Goal: Obtain resource: Download file/media

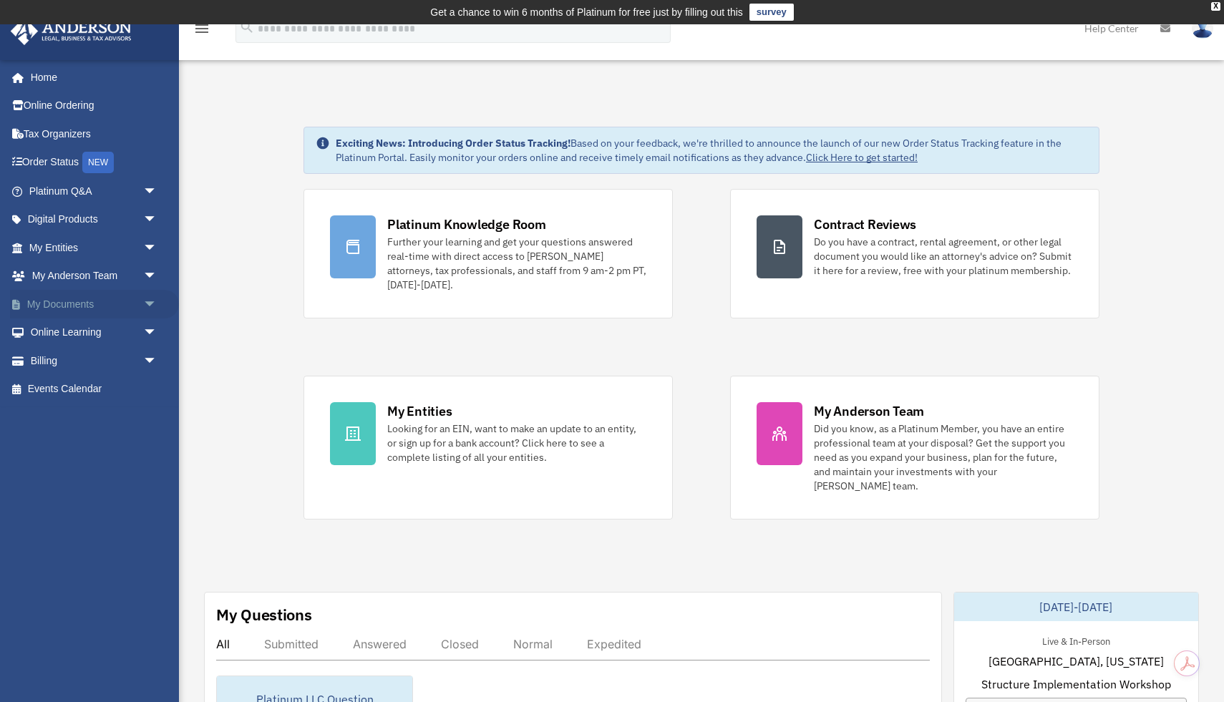
click at [70, 303] on link "My Documents arrow_drop_down" at bounding box center [94, 304] width 169 height 29
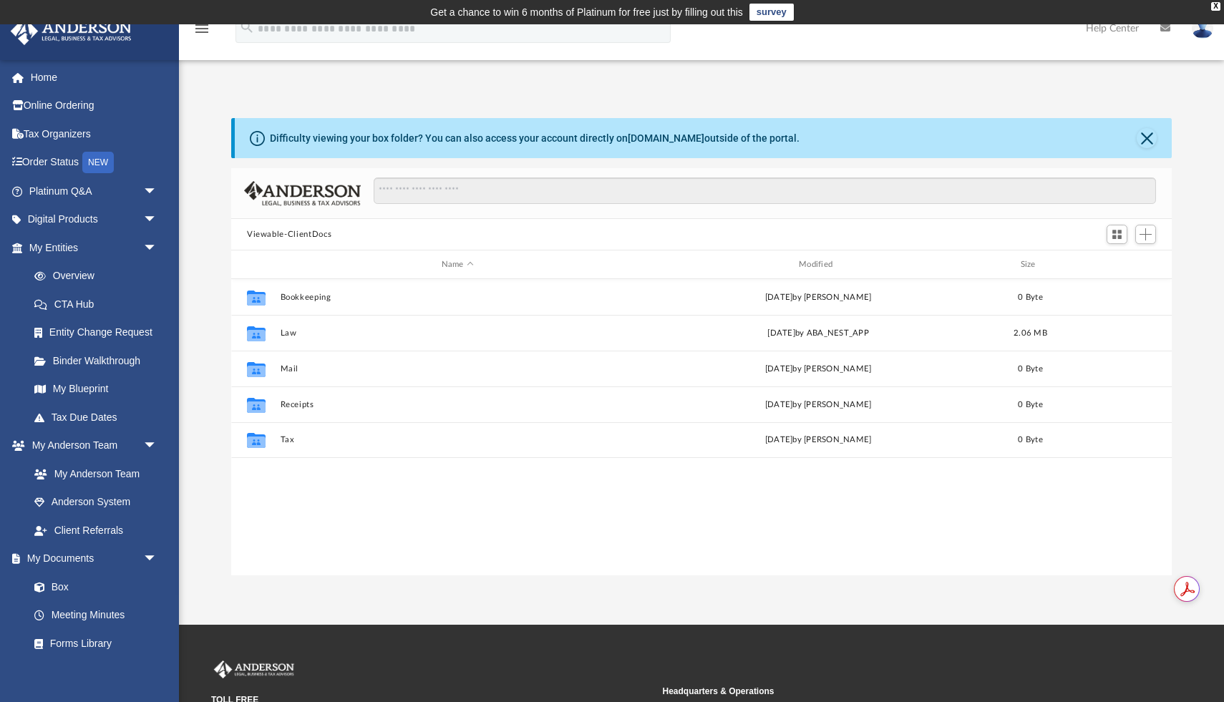
scroll to position [325, 940]
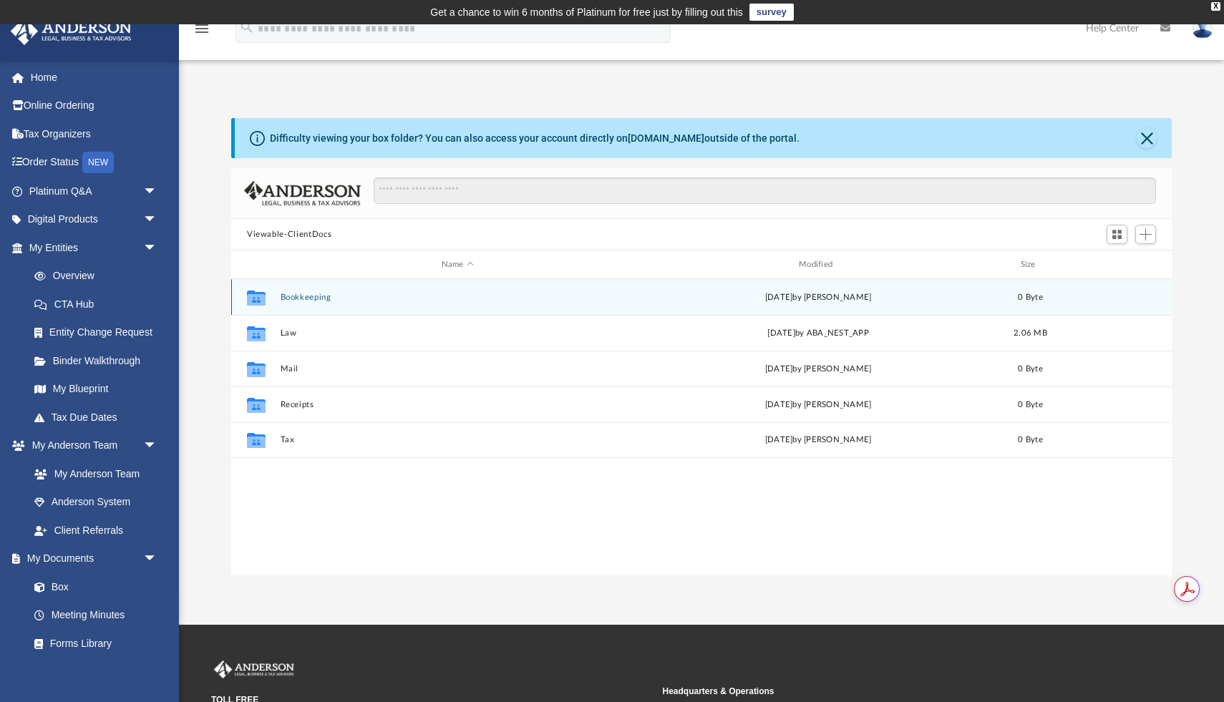
click at [300, 301] on button "Bookkeeping" at bounding box center [457, 297] width 354 height 9
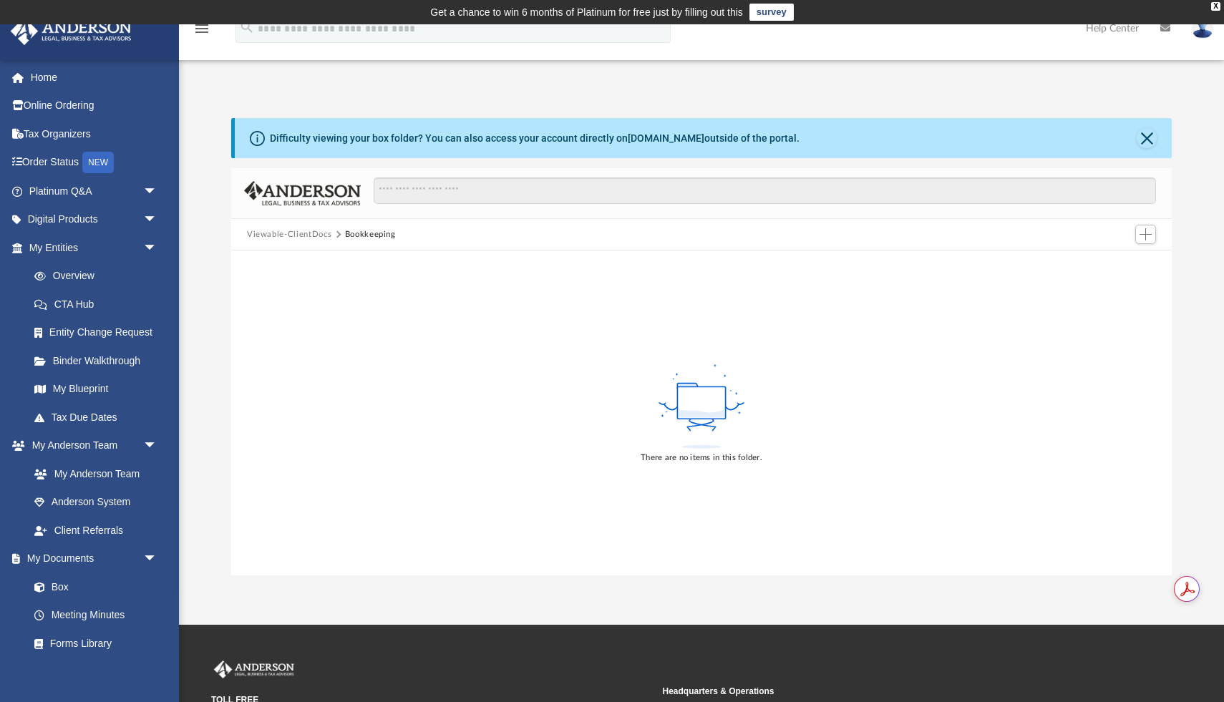
click at [301, 233] on button "Viewable-ClientDocs" at bounding box center [289, 234] width 84 height 13
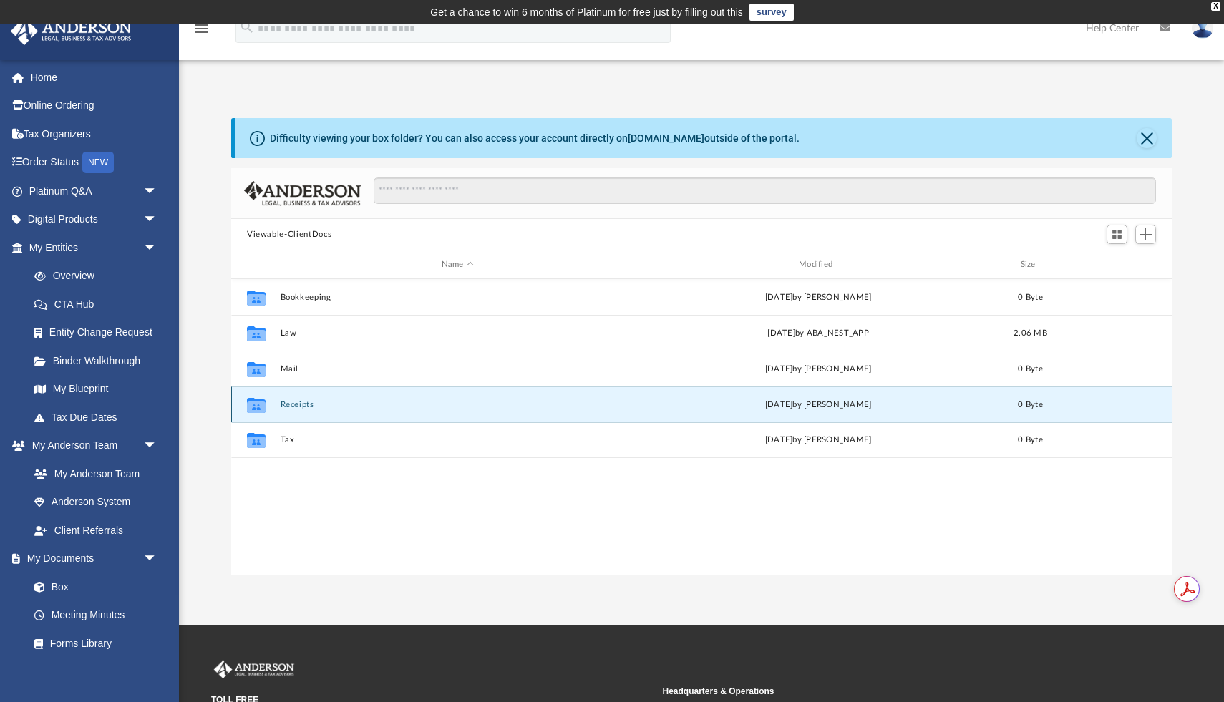
click at [285, 406] on button "Receipts" at bounding box center [457, 404] width 354 height 9
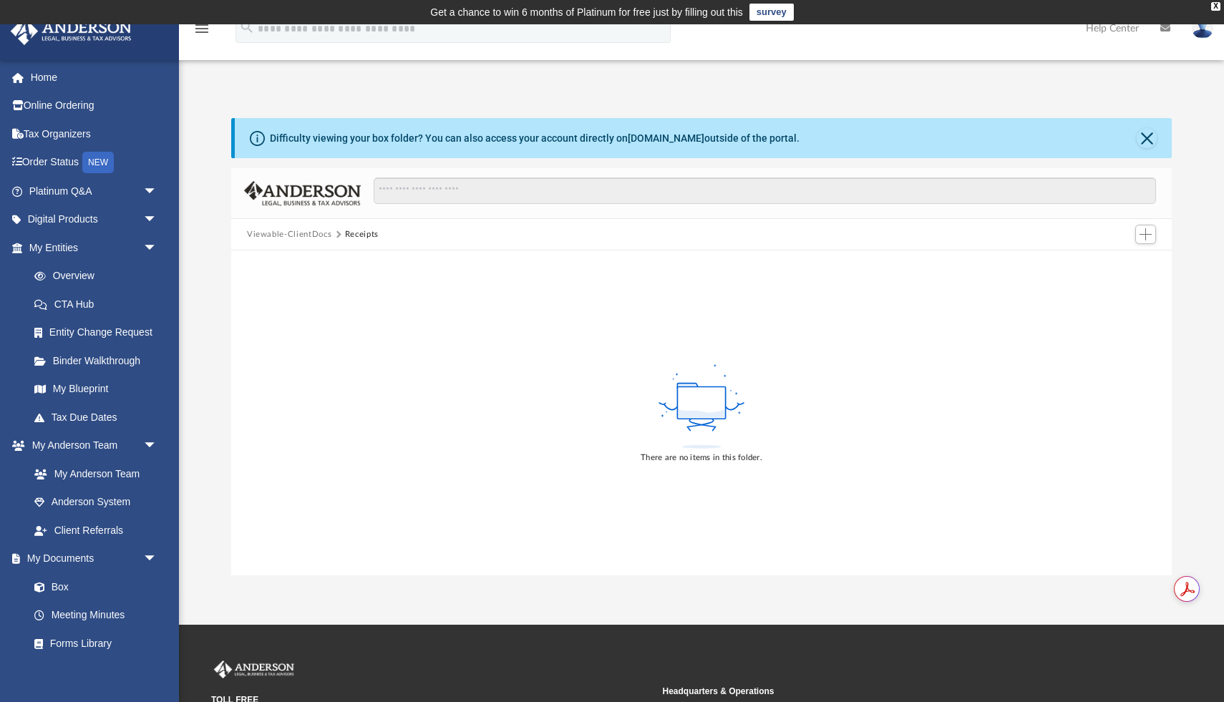
click at [289, 234] on button "Viewable-ClientDocs" at bounding box center [289, 234] width 84 height 13
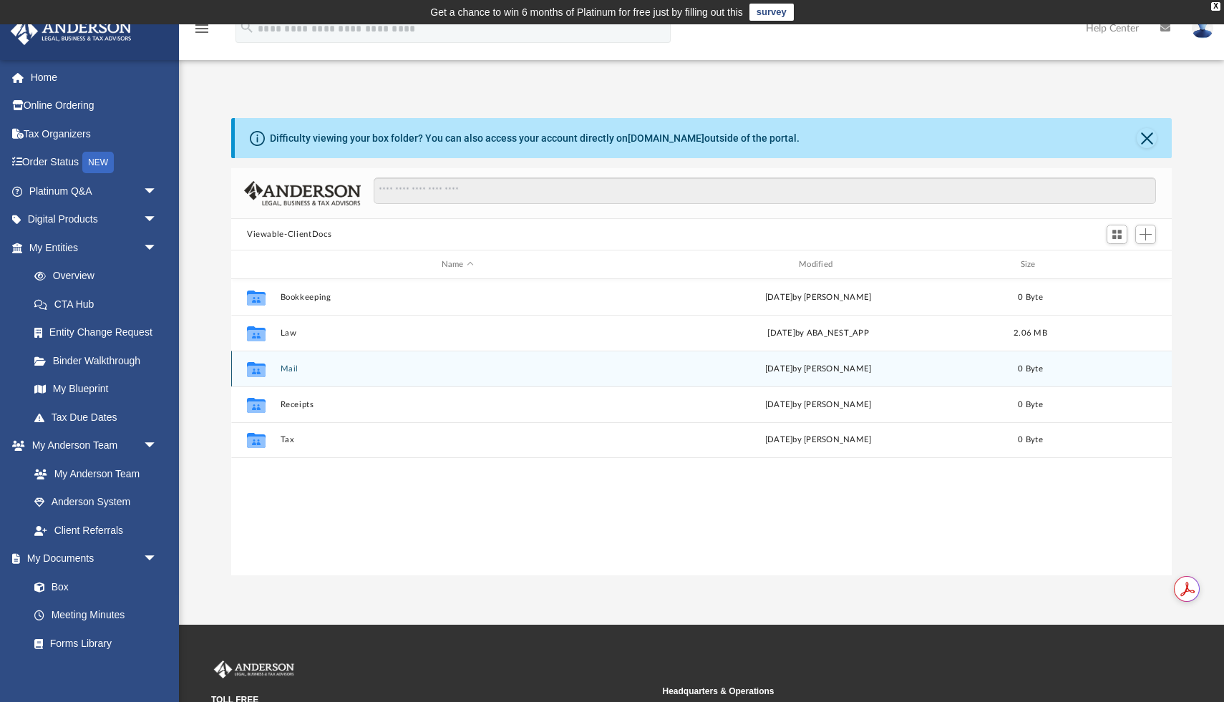
click at [293, 368] on button "Mail" at bounding box center [457, 368] width 354 height 9
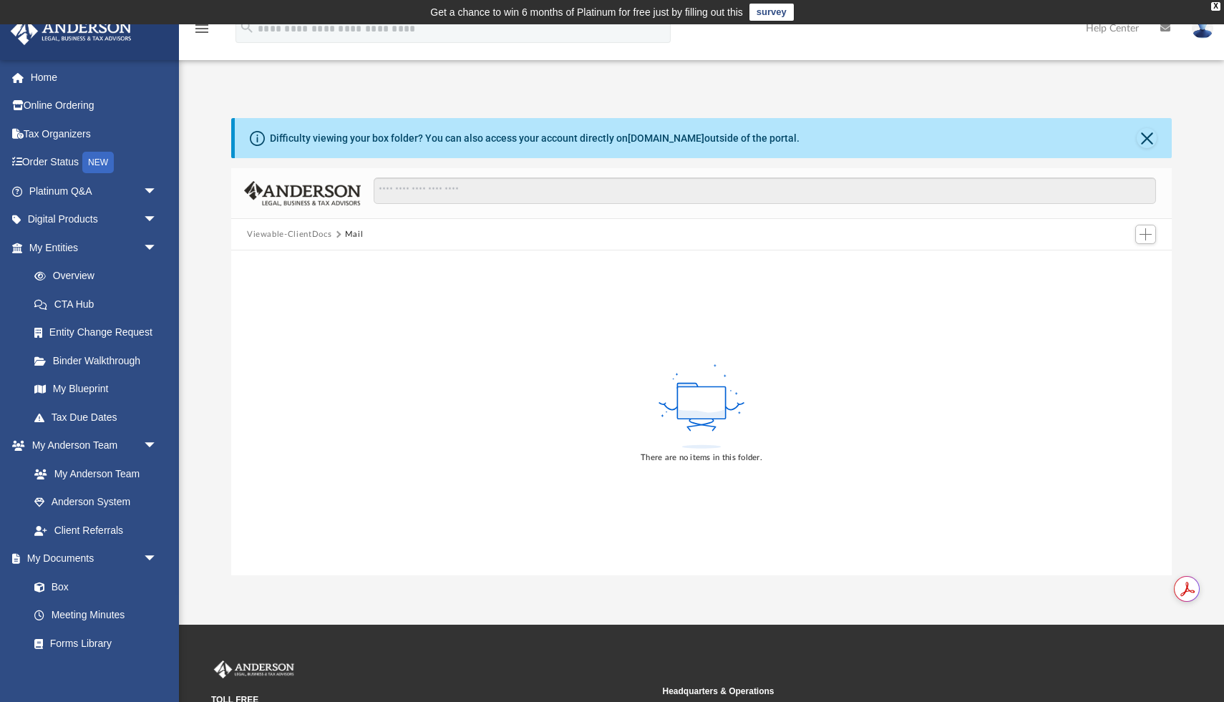
click at [291, 238] on button "Viewable-ClientDocs" at bounding box center [289, 234] width 84 height 13
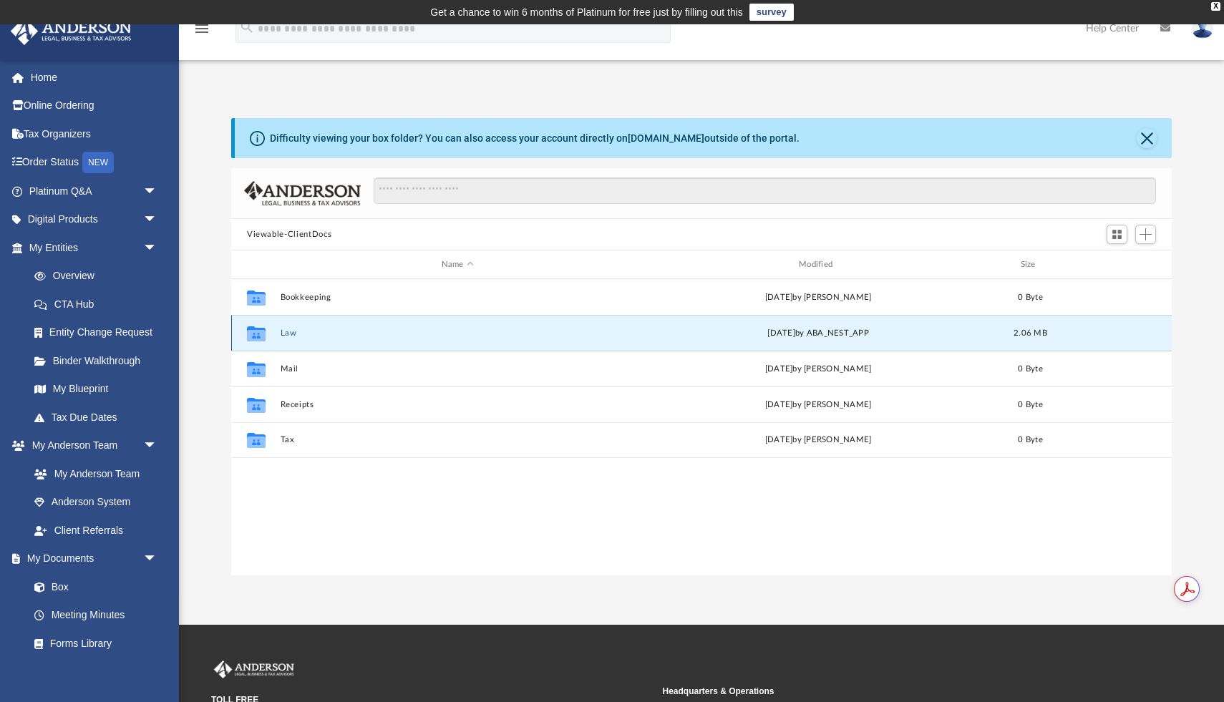
click at [301, 333] on button "Law" at bounding box center [457, 332] width 354 height 9
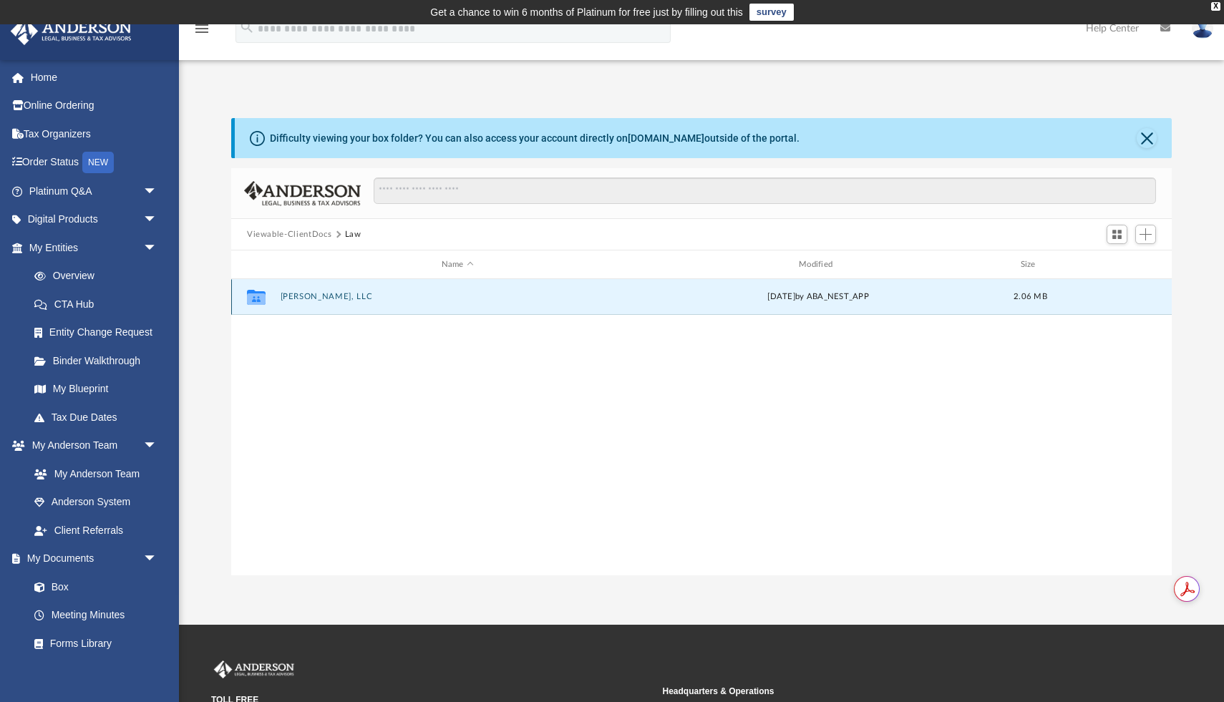
click at [315, 294] on button "[PERSON_NAME], LLC" at bounding box center [457, 296] width 354 height 9
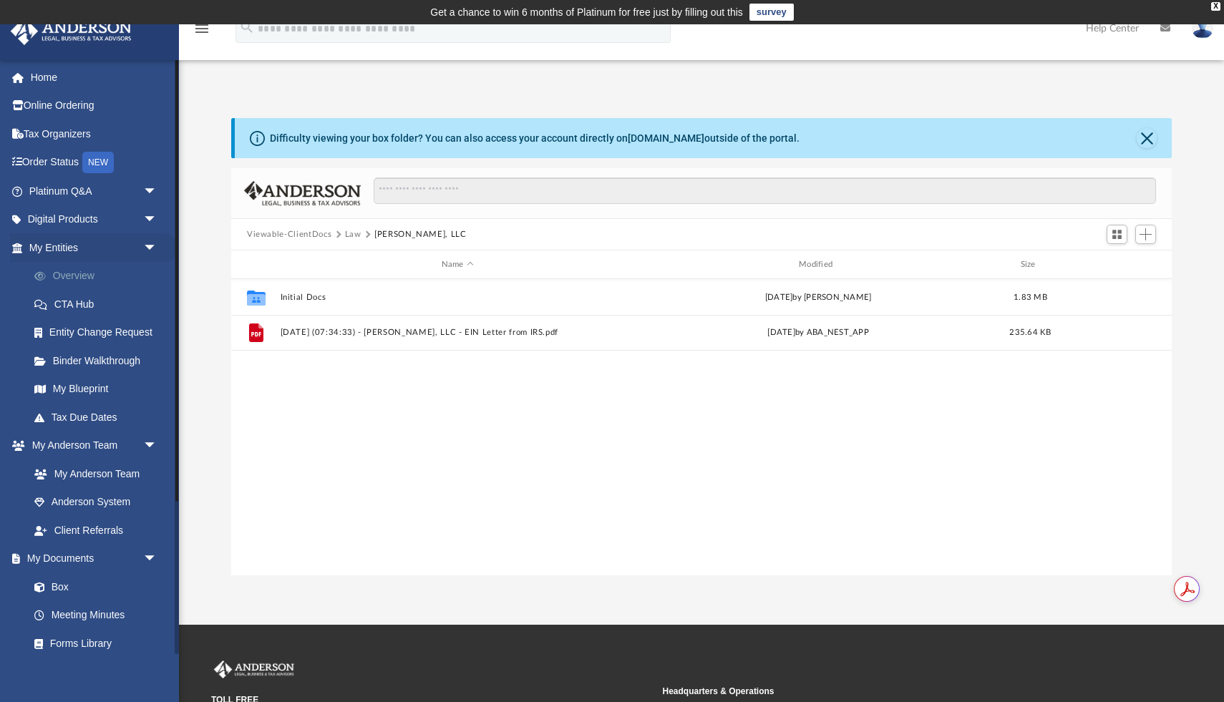
click at [130, 274] on link "Overview" at bounding box center [99, 276] width 159 height 29
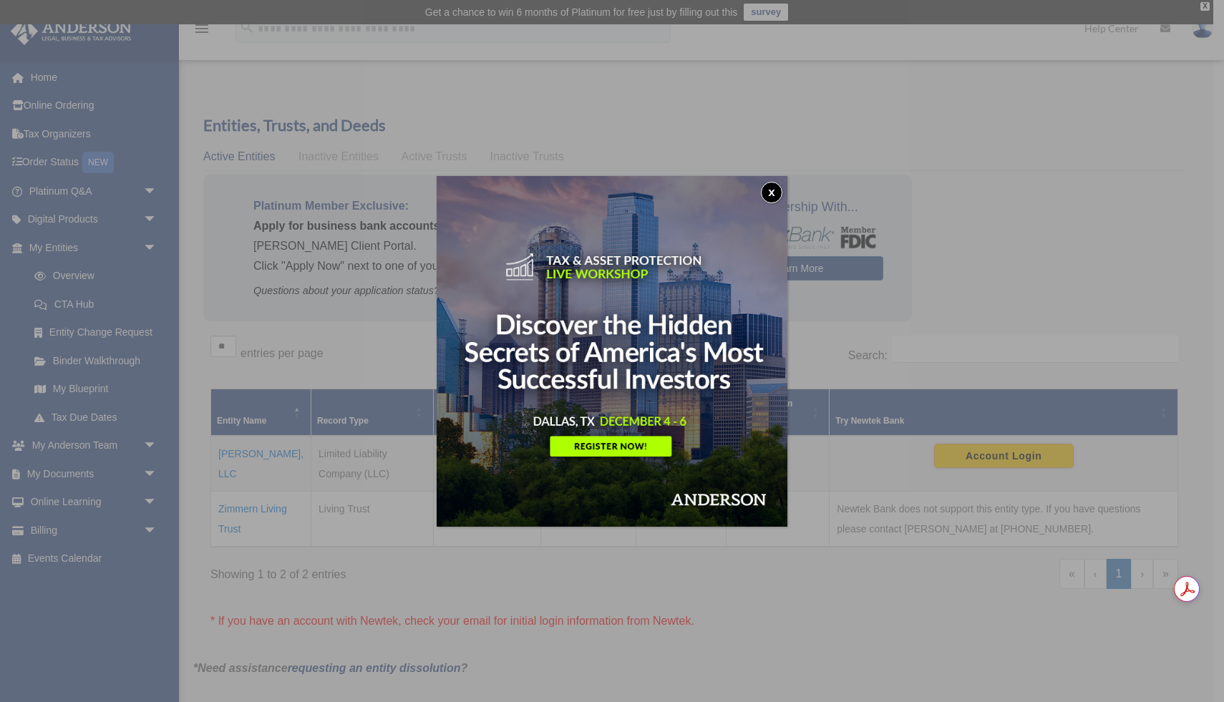
click at [768, 193] on button "x" at bounding box center [771, 192] width 21 height 21
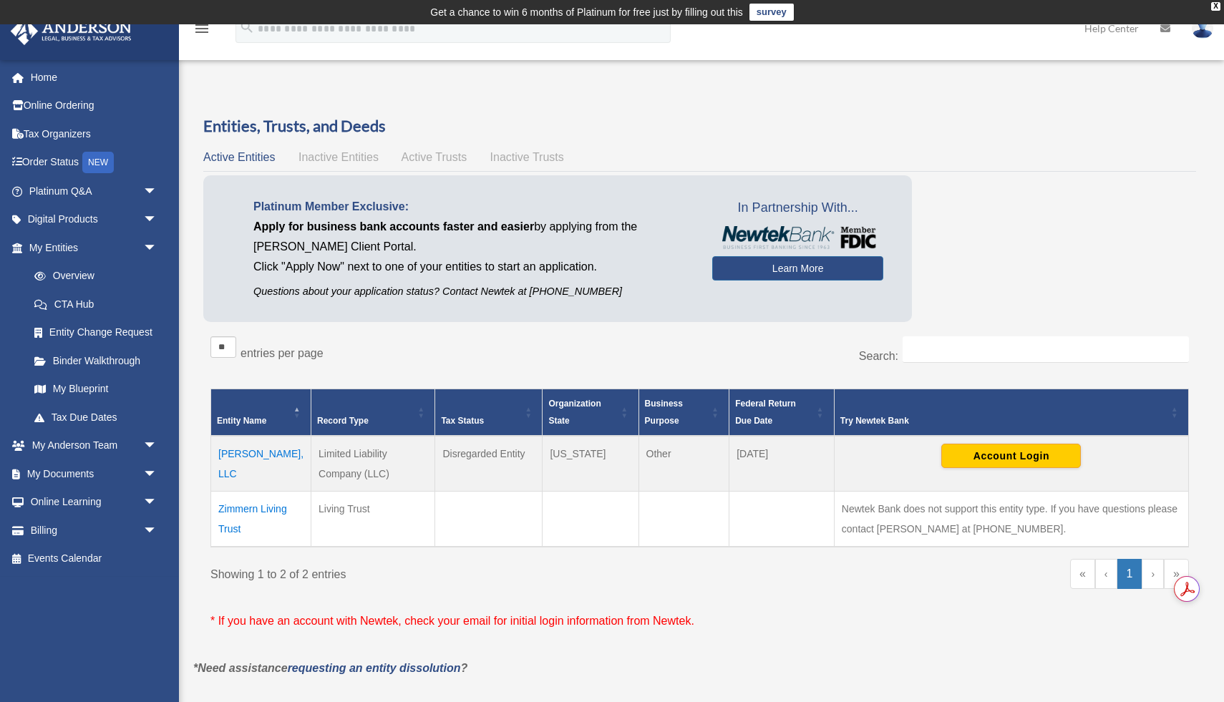
click at [234, 452] on td "[PERSON_NAME], LLC" at bounding box center [261, 464] width 100 height 56
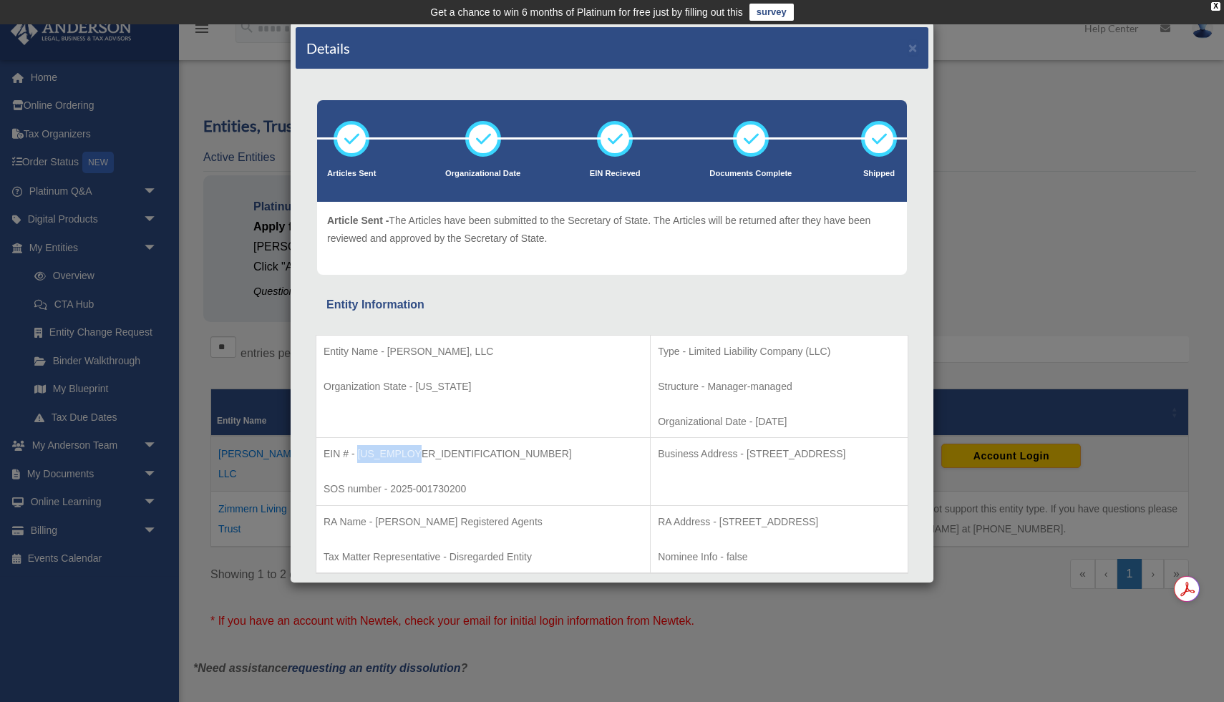
drag, startPoint x: 419, startPoint y: 452, endPoint x: 358, endPoint y: 453, distance: 60.8
click at [358, 453] on p "EIN # - [US_EMPLOYER_IDENTIFICATION_NUMBER]" at bounding box center [482, 454] width 319 height 18
copy p "[US_EMPLOYER_IDENTIFICATION_NUMBER]"
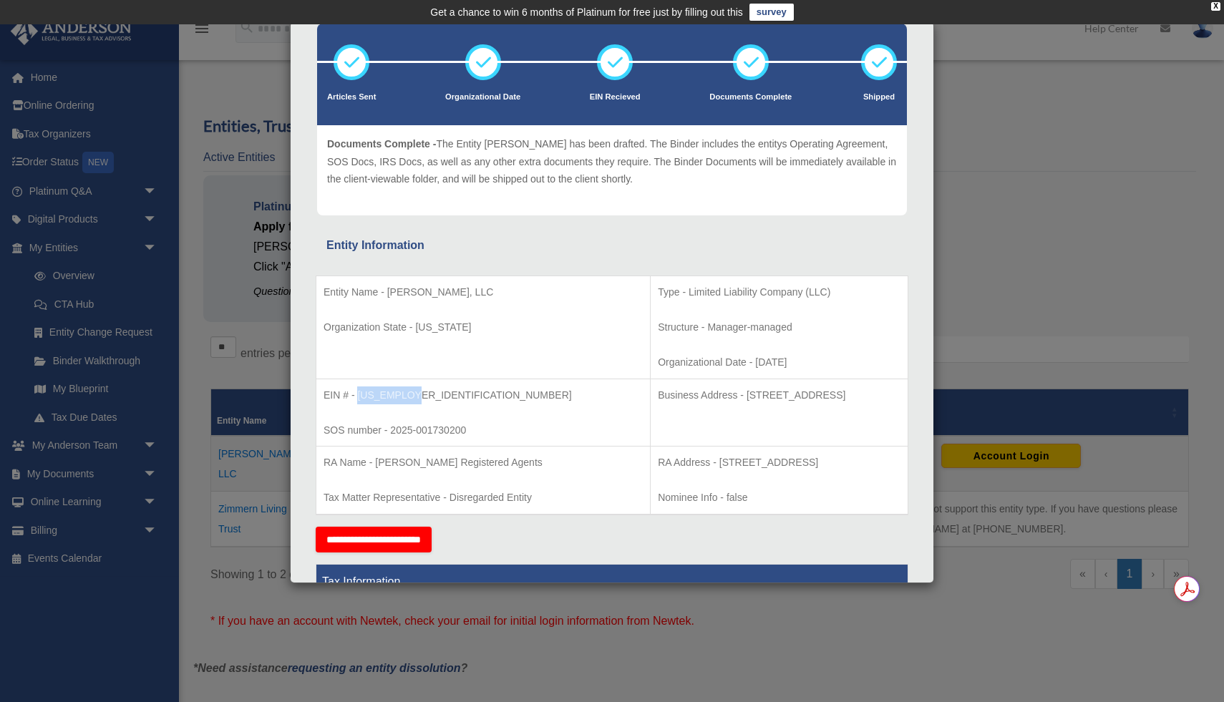
scroll to position [76, 0]
click at [812, 303] on td "Type - Limited Liability Company (LLC) Structure - Manager-managed Organization…" at bounding box center [779, 328] width 258 height 103
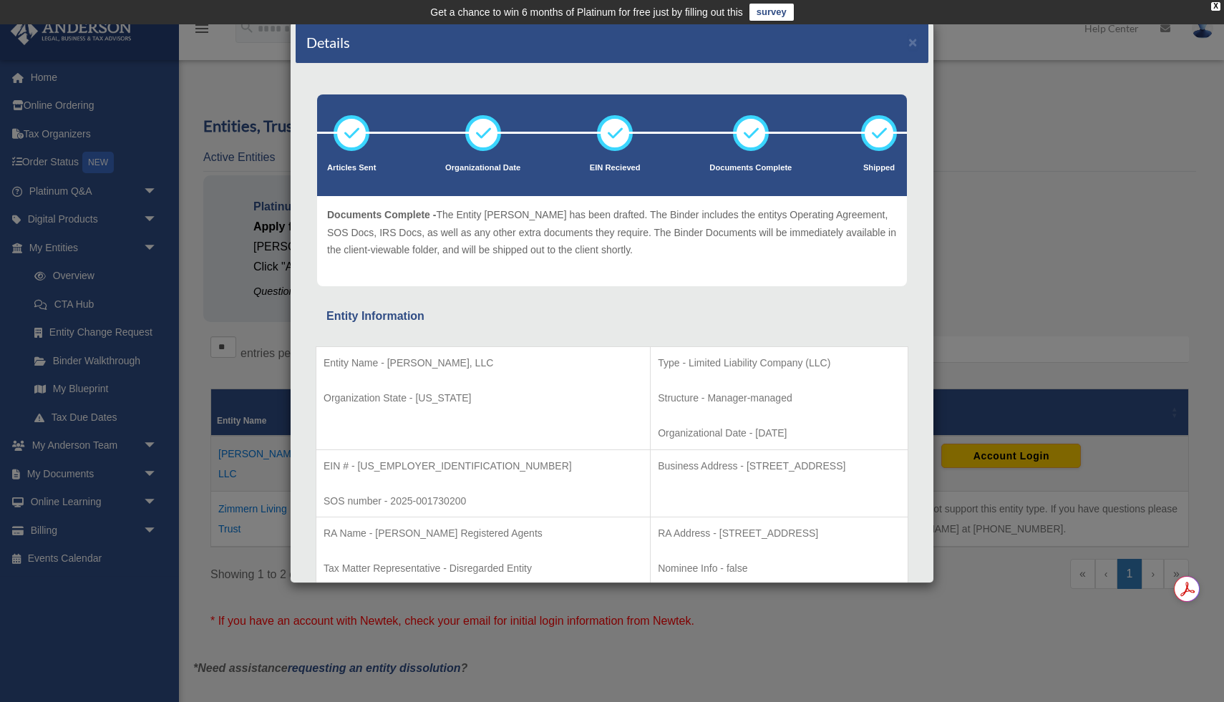
scroll to position [0, 0]
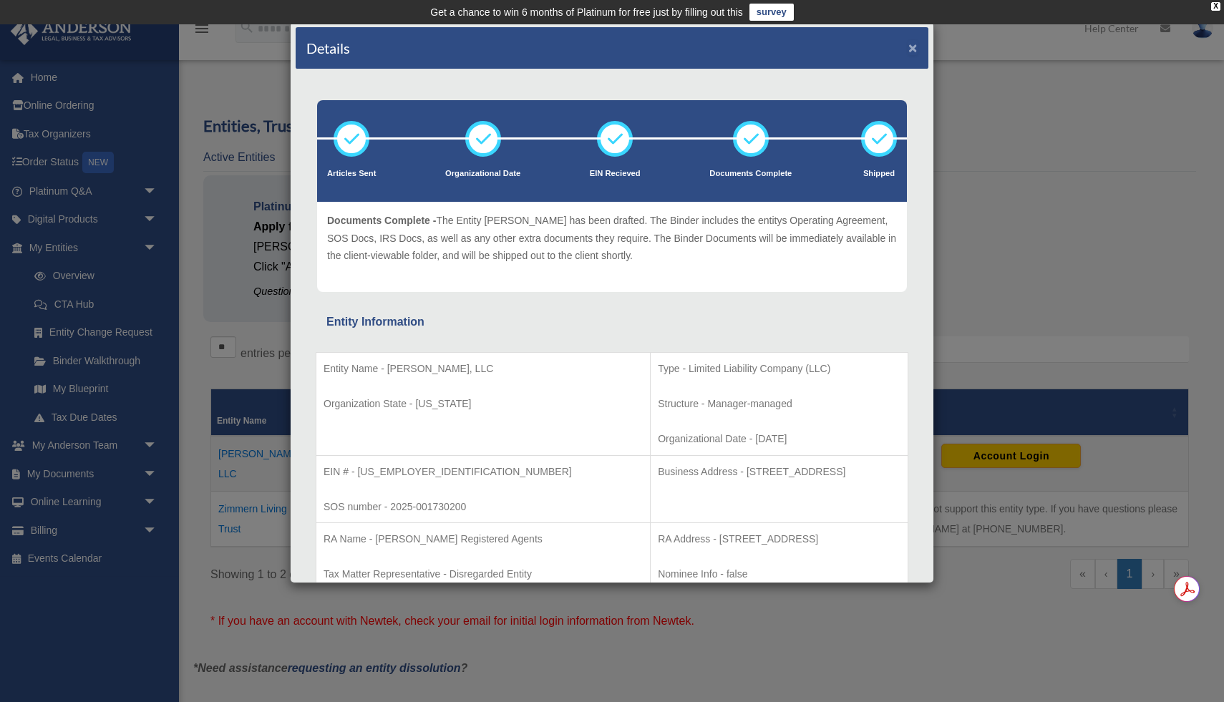
click at [915, 47] on button "×" at bounding box center [912, 47] width 9 height 15
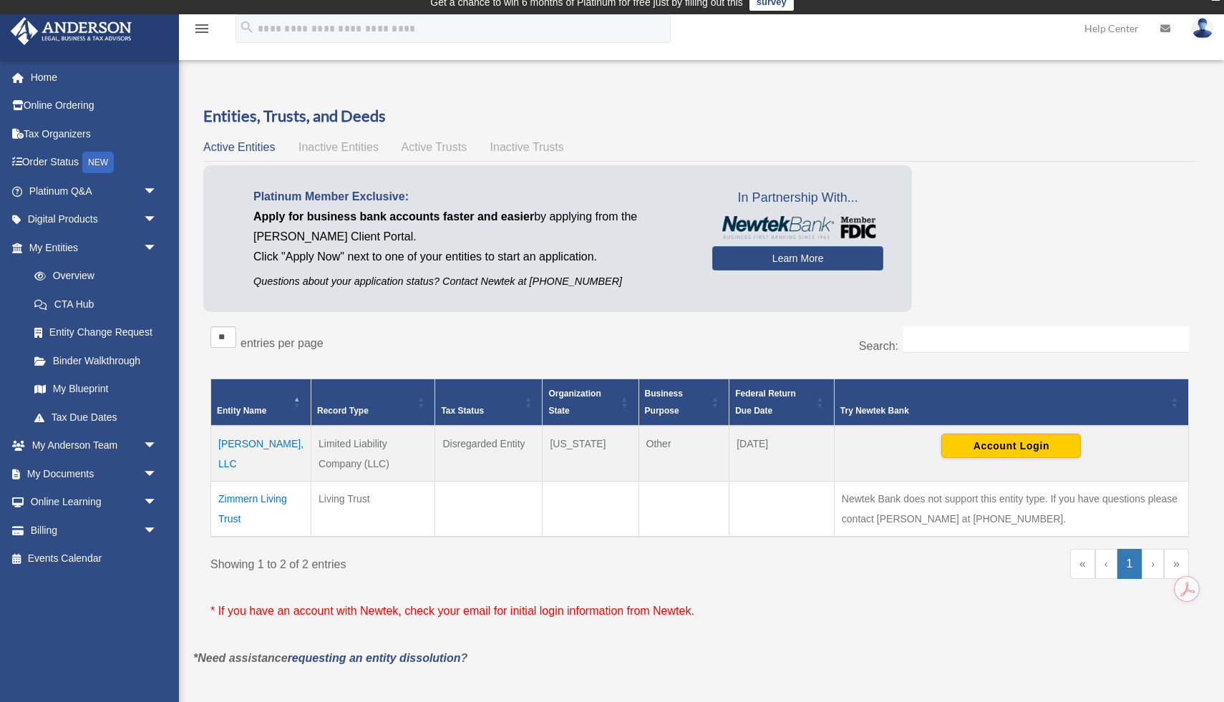
scroll to position [14, 0]
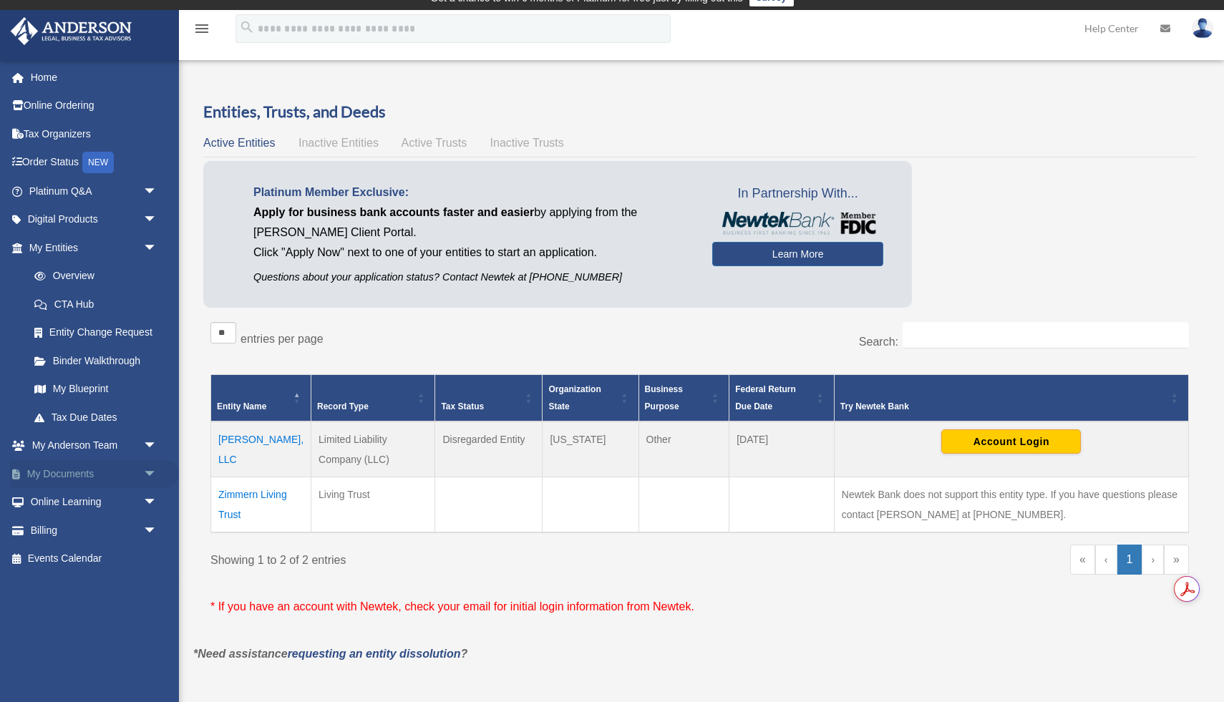
click at [67, 479] on link "My Documents arrow_drop_down" at bounding box center [94, 473] width 169 height 29
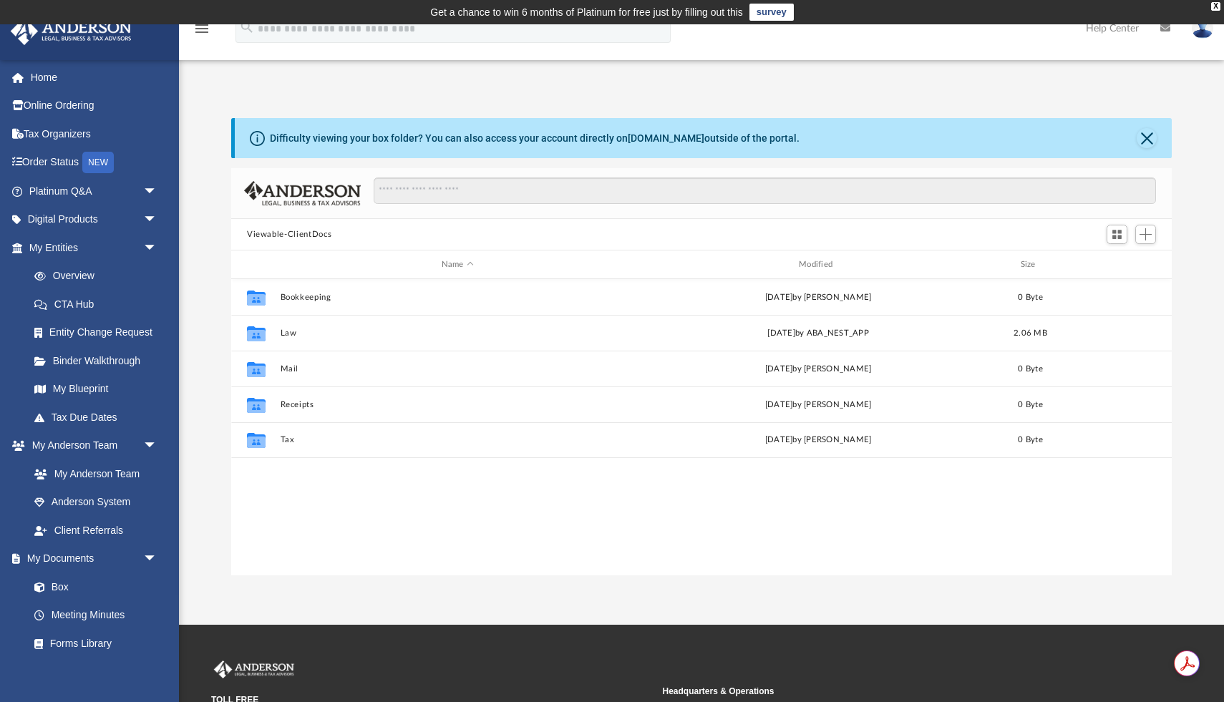
scroll to position [325, 940]
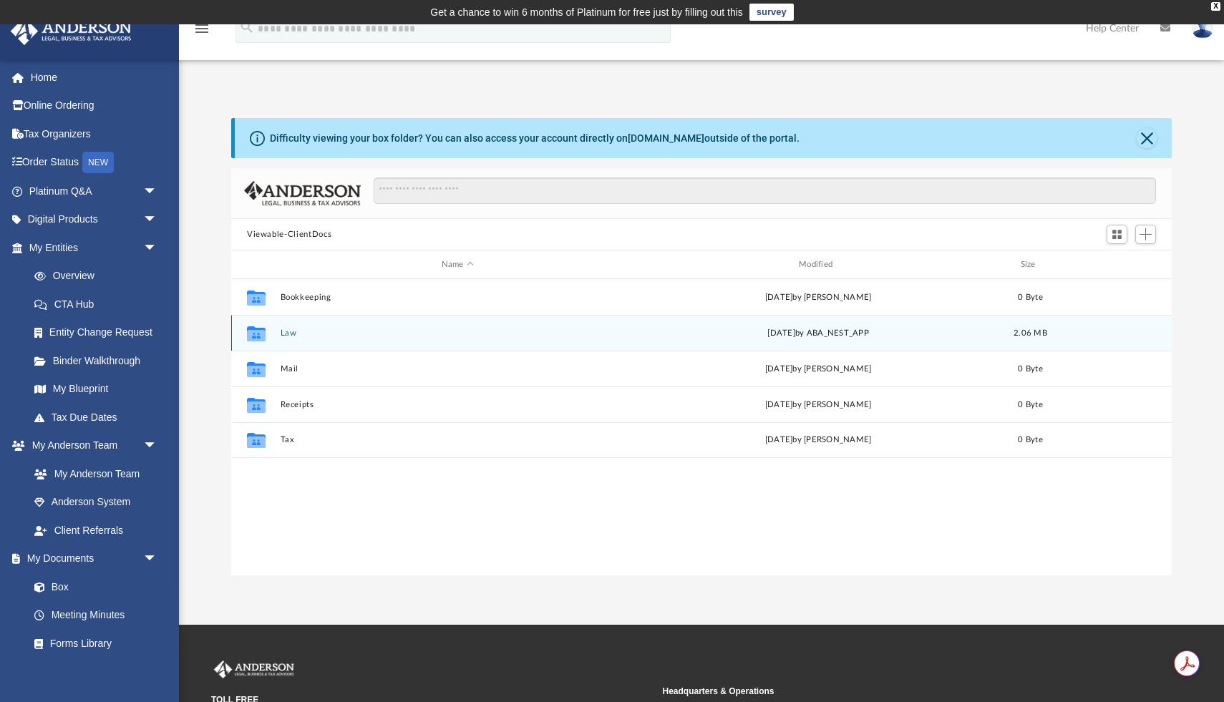
click at [288, 338] on div "Collaborated Folder Law Mon Aug 4 2025 by ABA_NEST_APP 2.06 MB" at bounding box center [701, 333] width 940 height 36
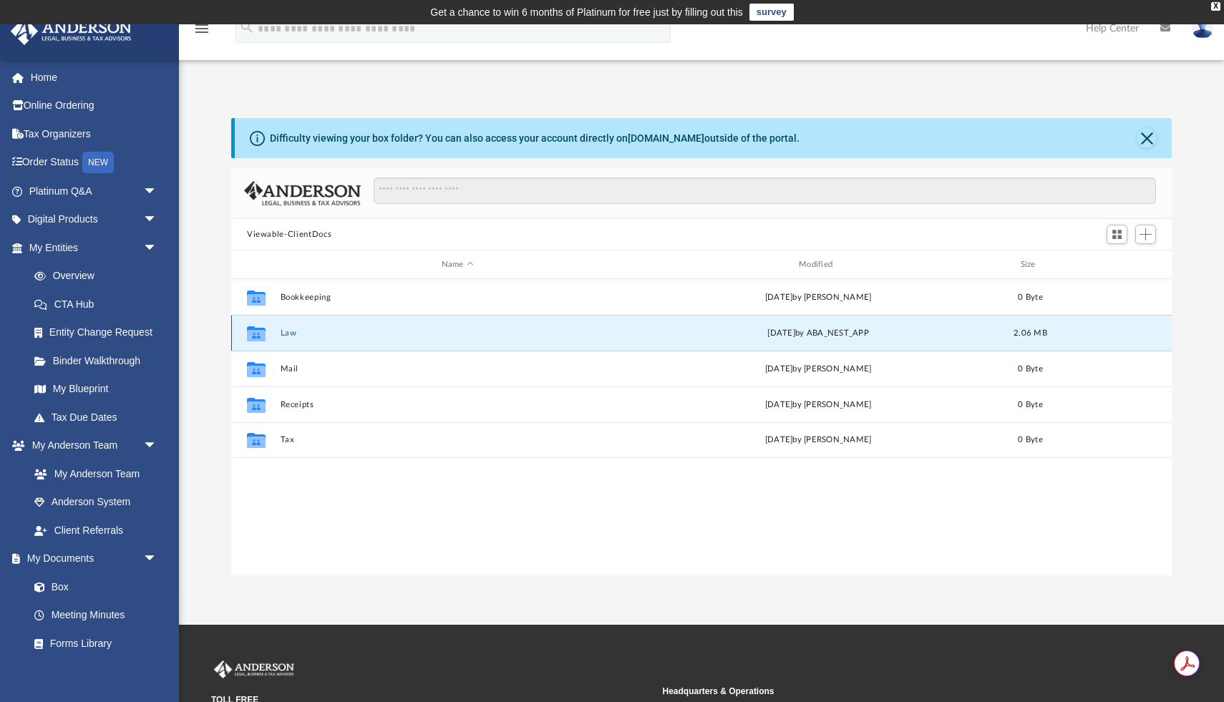
click at [288, 329] on button "Law" at bounding box center [457, 332] width 354 height 9
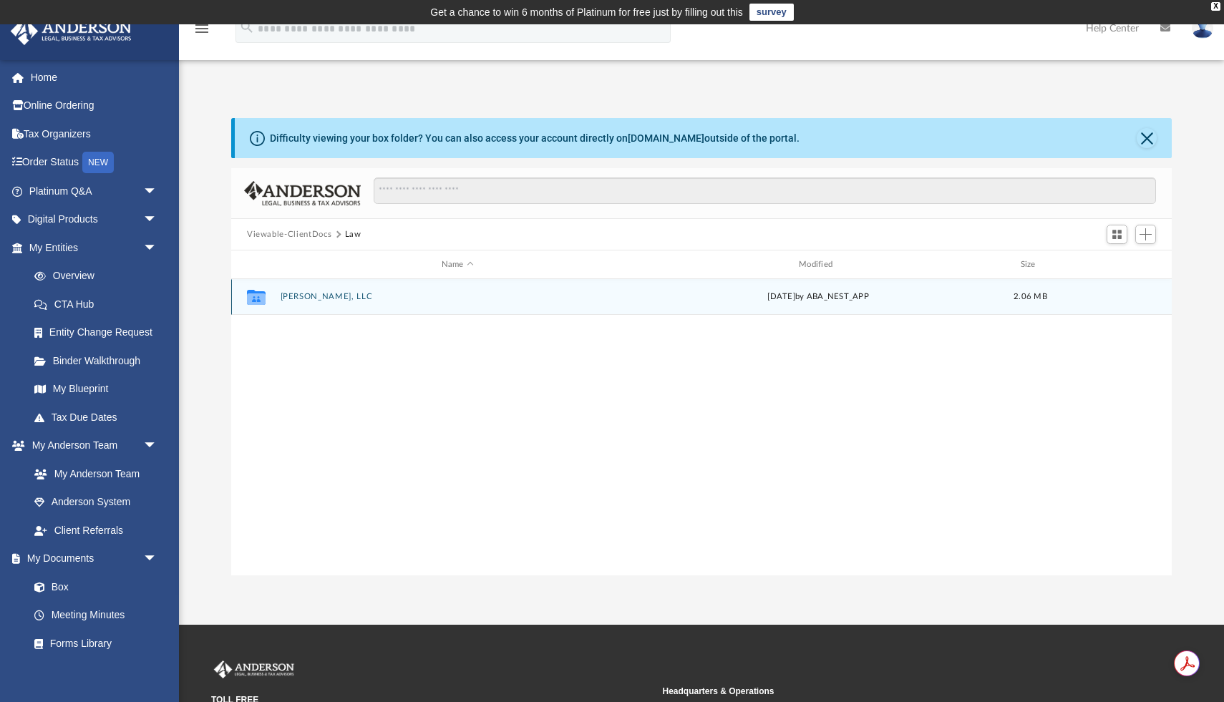
click at [310, 296] on button "[PERSON_NAME], LLC" at bounding box center [457, 296] width 354 height 9
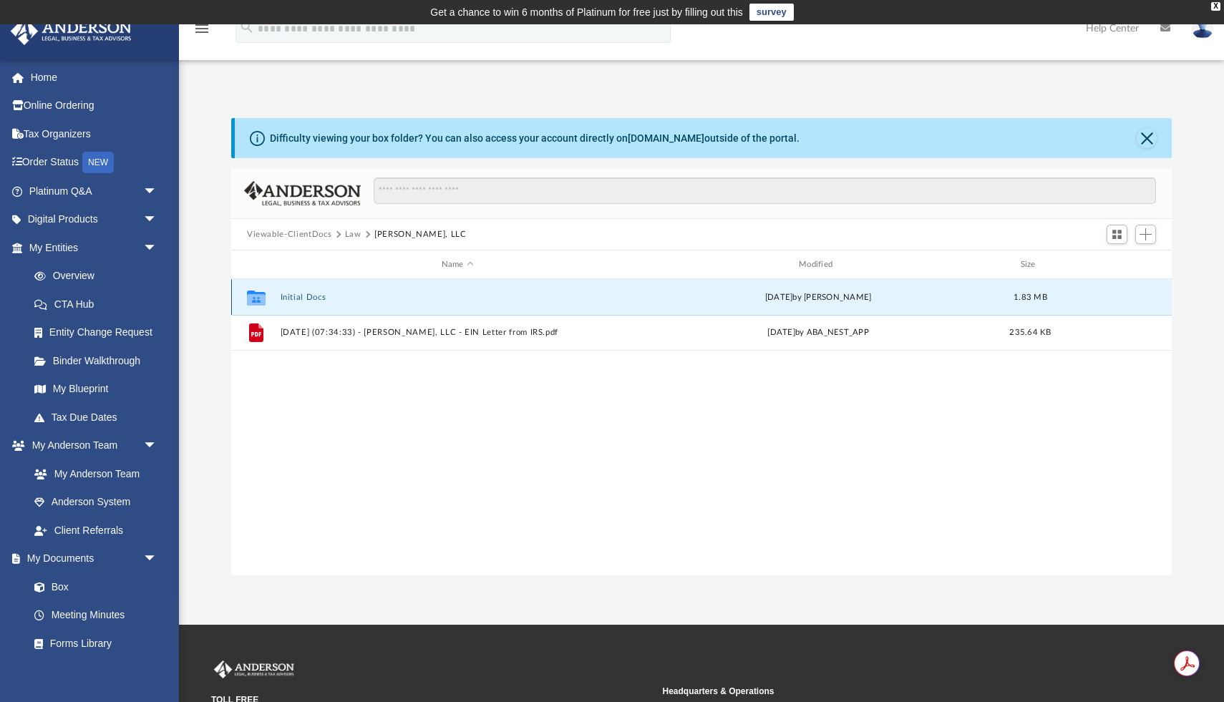
click at [290, 297] on button "Initial Docs" at bounding box center [457, 297] width 354 height 9
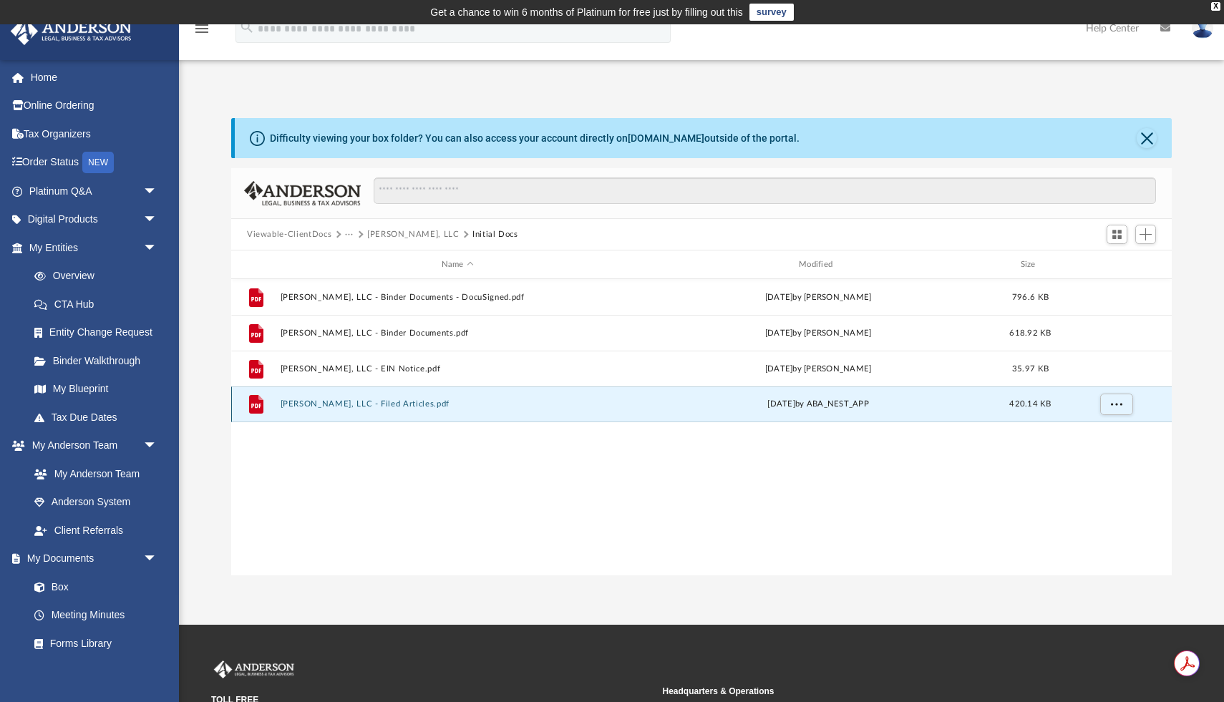
click at [335, 406] on button "Elarion Arandor, LLC - Filed Articles.pdf" at bounding box center [457, 403] width 354 height 9
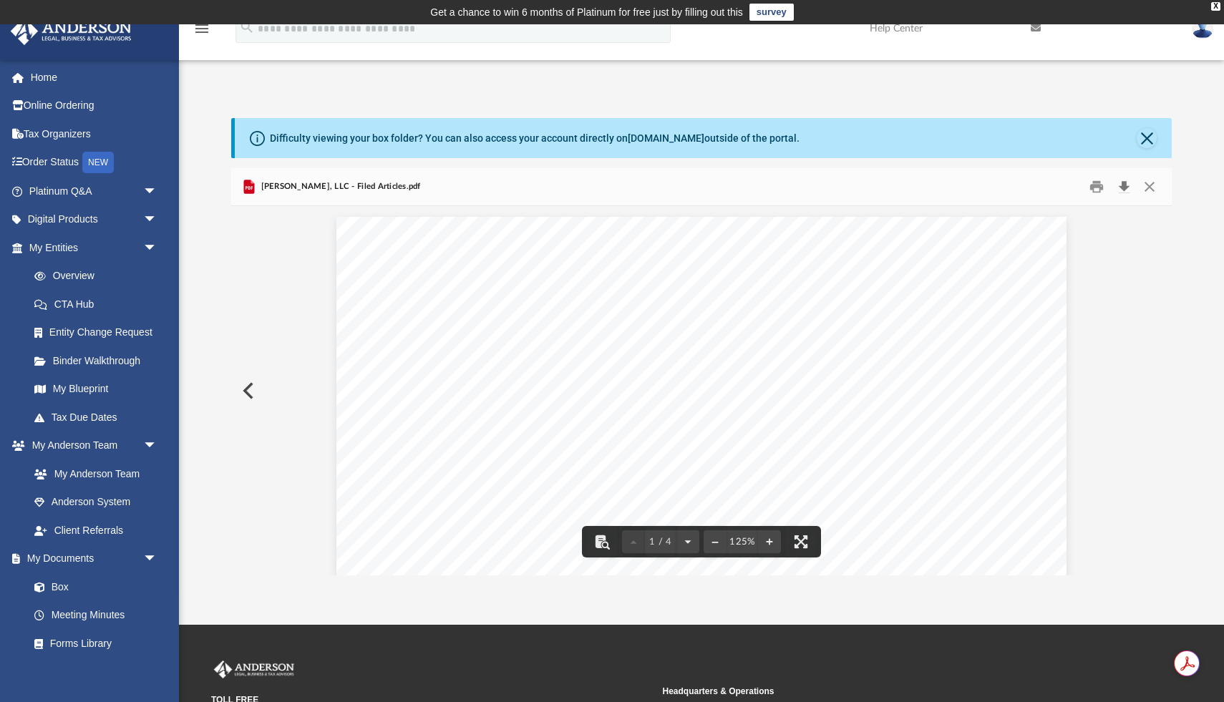
click at [1124, 187] on button "Download" at bounding box center [1124, 187] width 26 height 22
